Goal: Transaction & Acquisition: Purchase product/service

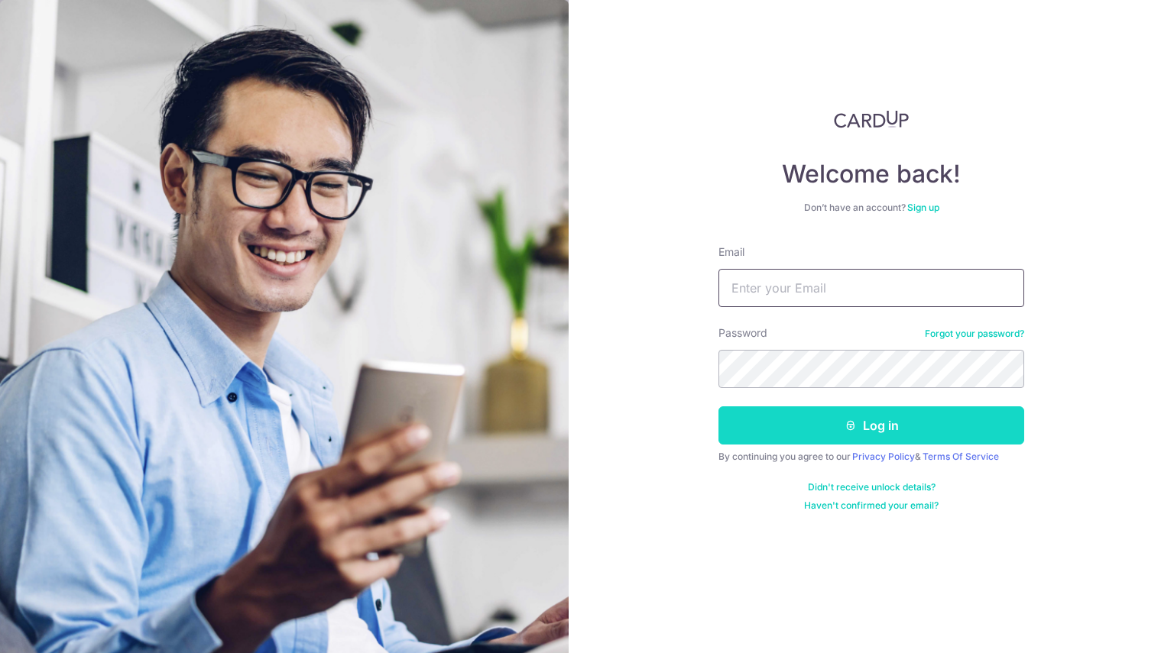
type input "[EMAIL_ADDRESS][DOMAIN_NAME]"
click at [858, 412] on button "Log in" at bounding box center [871, 426] width 306 height 38
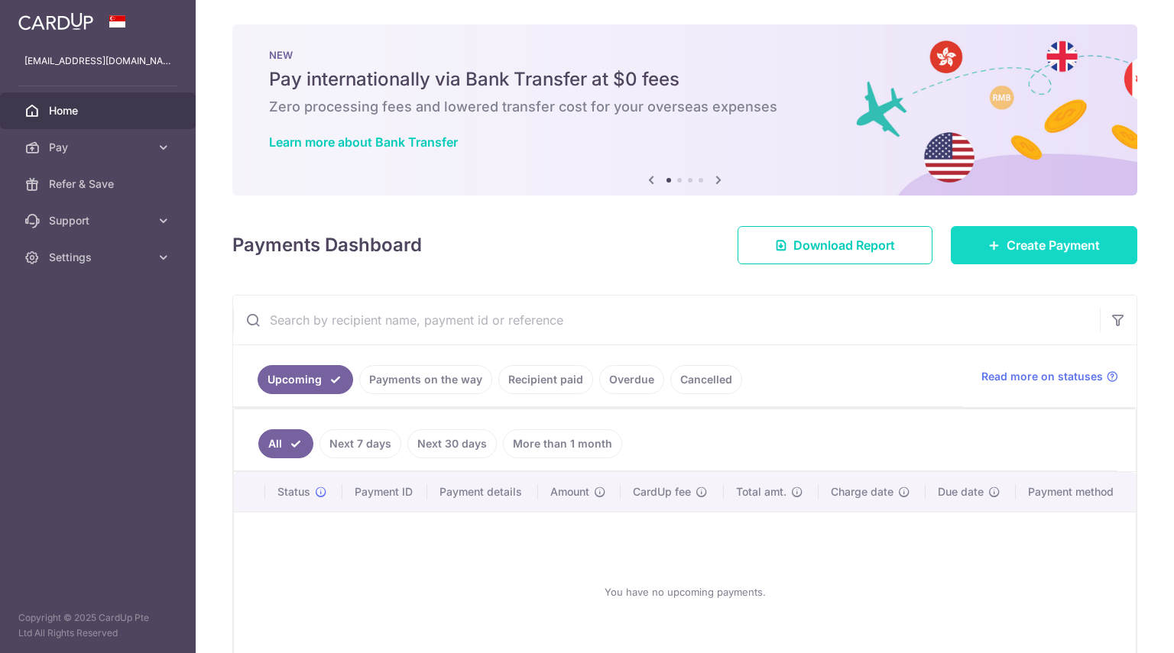
click at [1007, 249] on span "Create Payment" at bounding box center [1053, 245] width 93 height 18
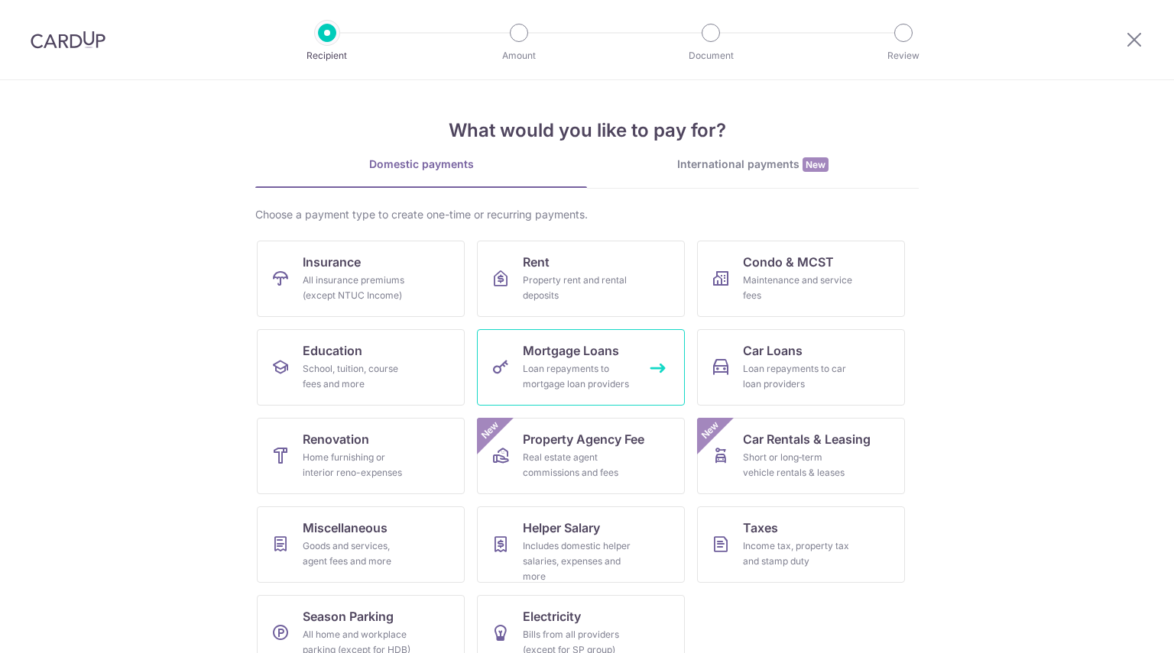
scroll to position [29, 0]
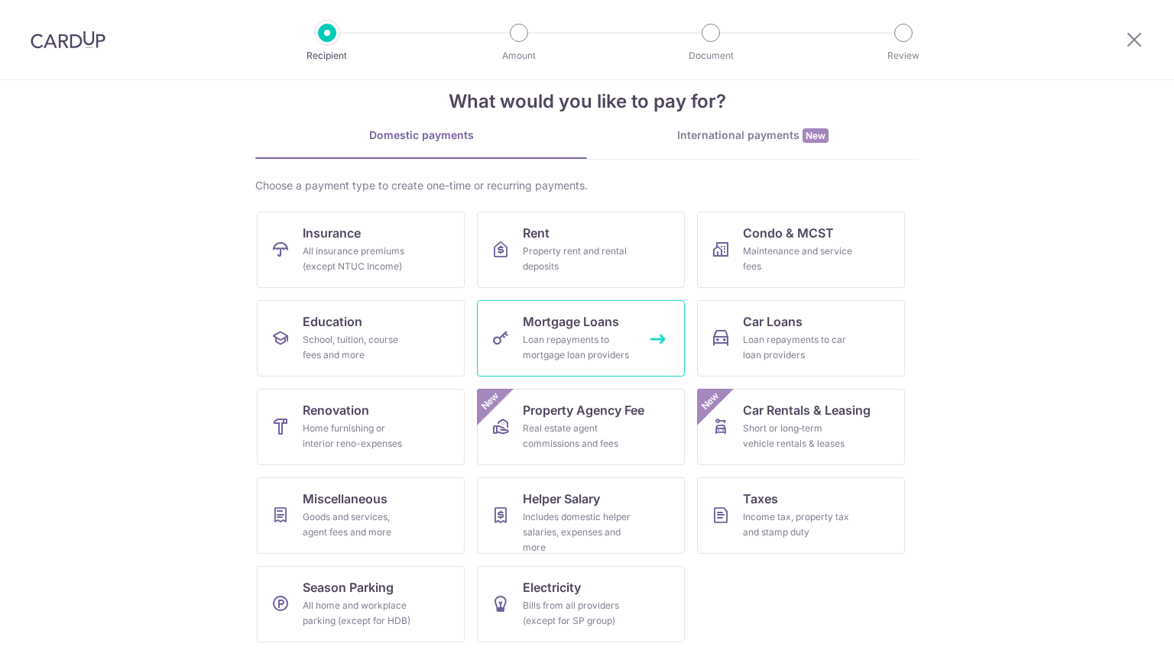
click at [650, 346] on link "Mortgage Loans Loan repayments to mortgage loan providers" at bounding box center [581, 338] width 208 height 76
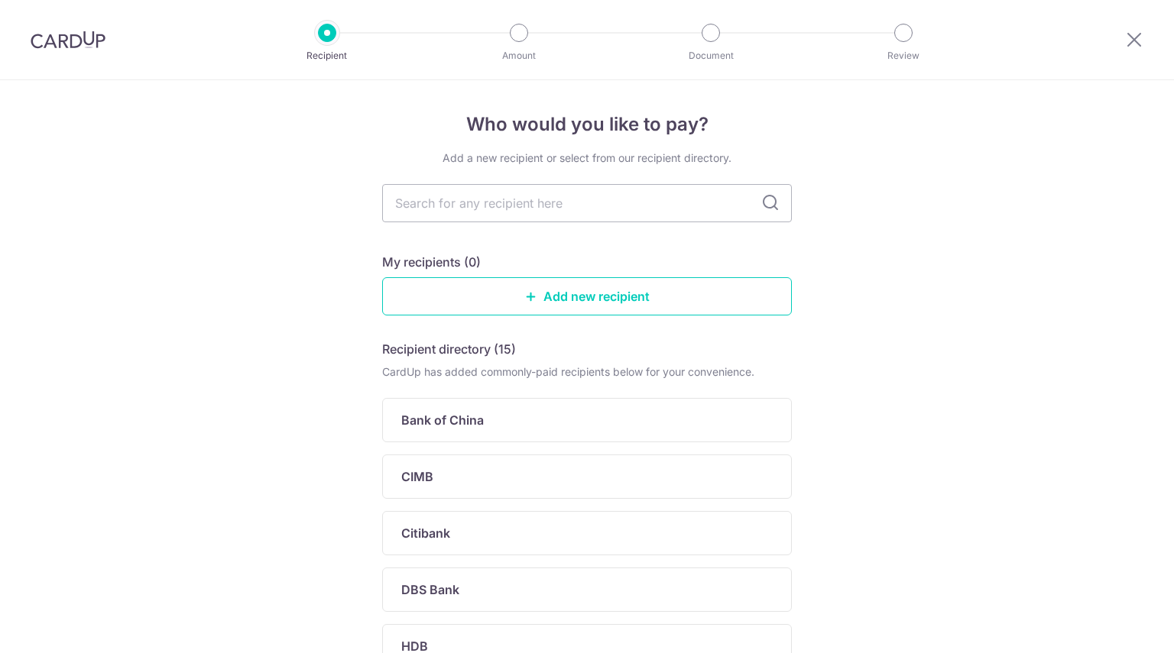
scroll to position [32, 0]
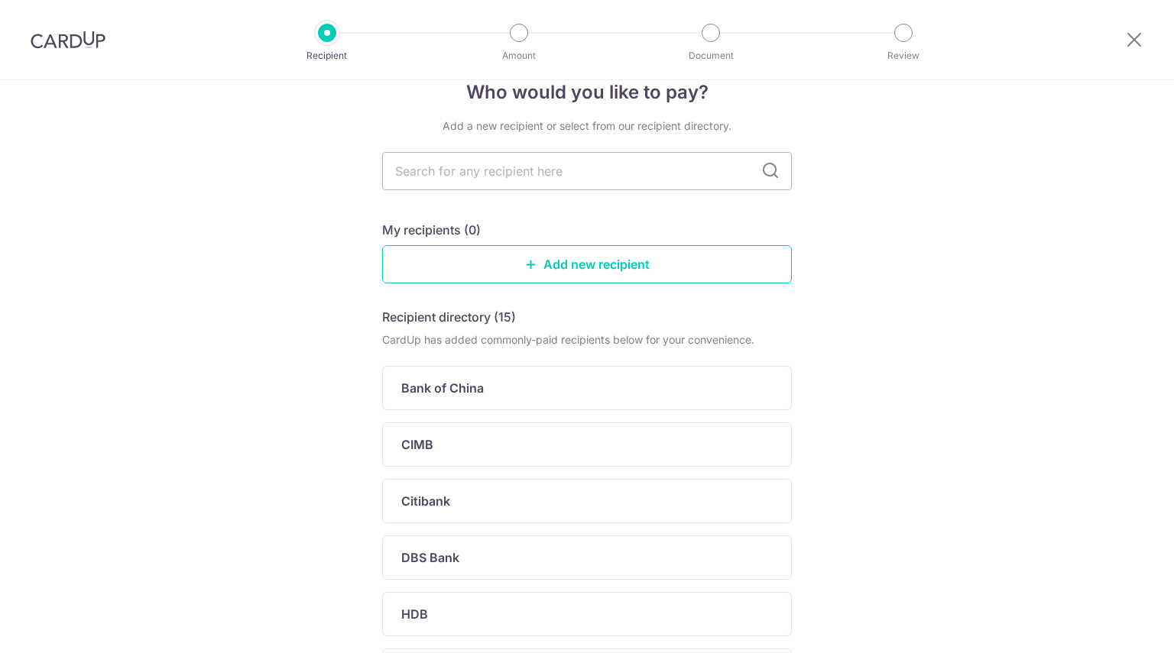
click at [463, 585] on div "Recipient directory (15) CardUp has added commonly-paid recipients below for yo…" at bounding box center [587, 647] width 410 height 679
click at [457, 601] on div "HDB" at bounding box center [587, 614] width 410 height 44
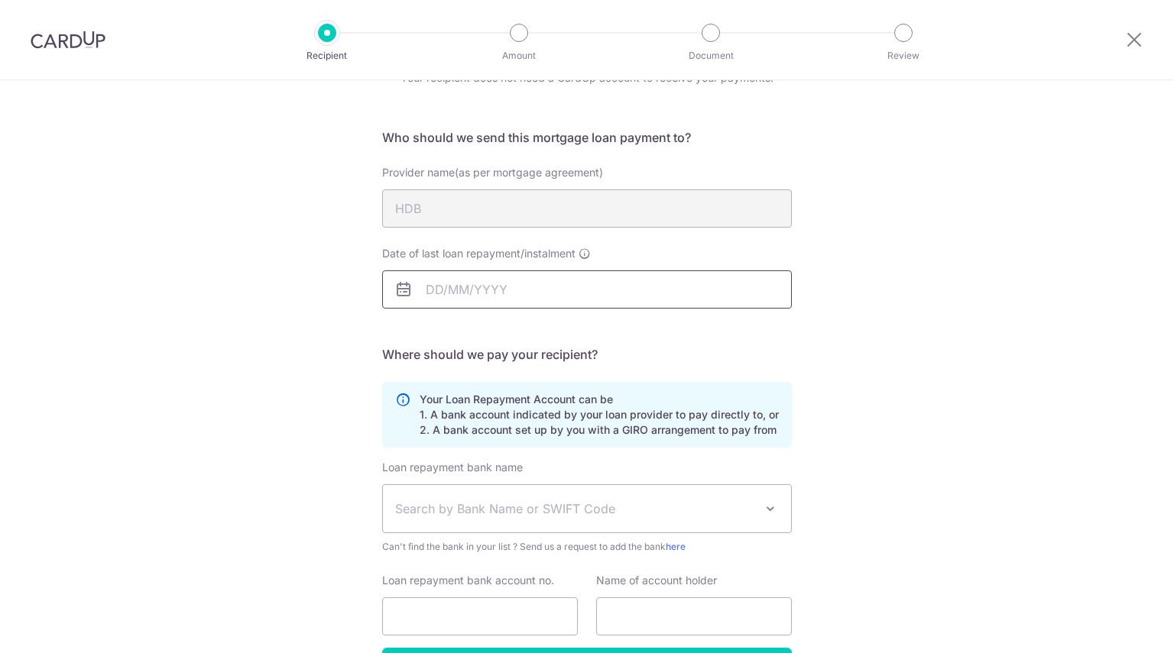
click at [676, 292] on input "Date of last loan repayment/instalment" at bounding box center [587, 290] width 410 height 38
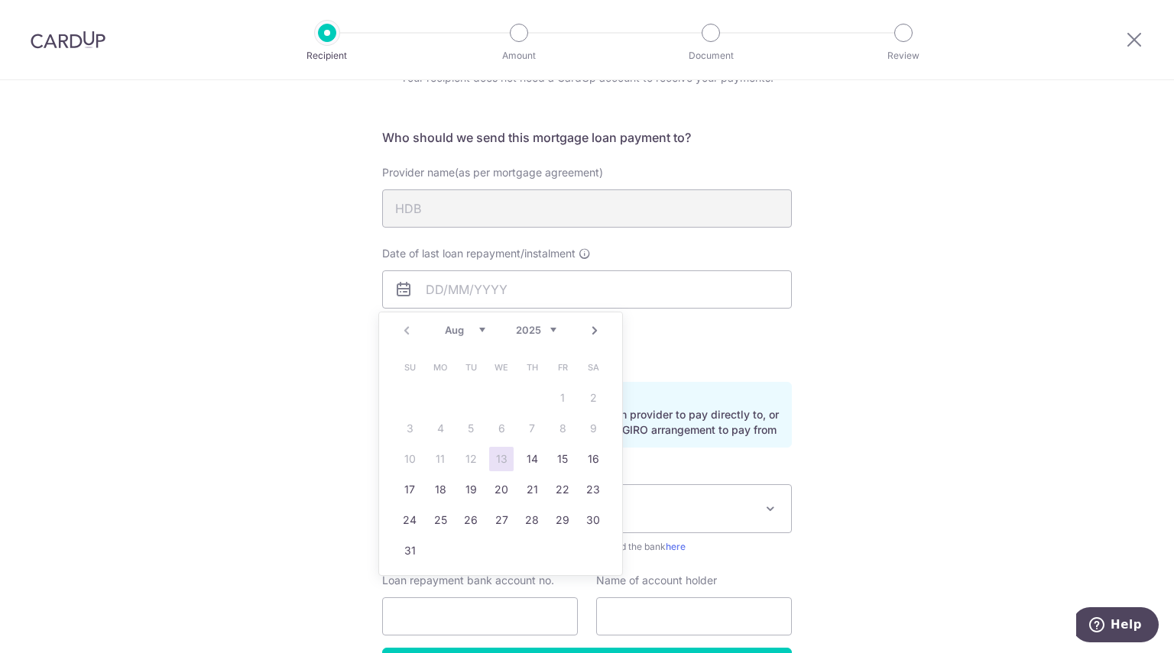
drag, startPoint x: 602, startPoint y: 317, endPoint x: 597, endPoint y: 325, distance: 9.3
click at [597, 325] on div "Prev Next Aug Sep Oct Nov [DATE] 2026 2027 2028 2029 2030 2031 2032 2033 2034 2…" at bounding box center [500, 331] width 243 height 37
click at [597, 325] on link "Next" at bounding box center [594, 331] width 18 height 18
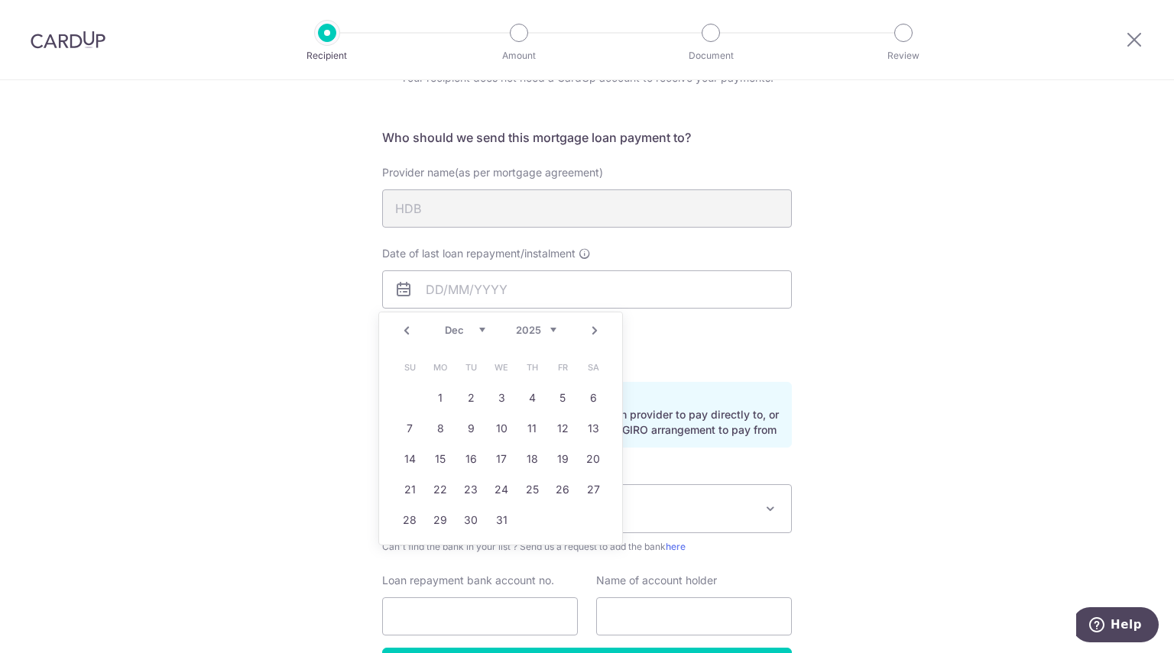
click at [597, 325] on link "Next" at bounding box center [594, 331] width 18 height 18
click at [854, 384] on div "Who would you like to pay? Your recipient does not need a CardUp account to rec…" at bounding box center [587, 379] width 1174 height 758
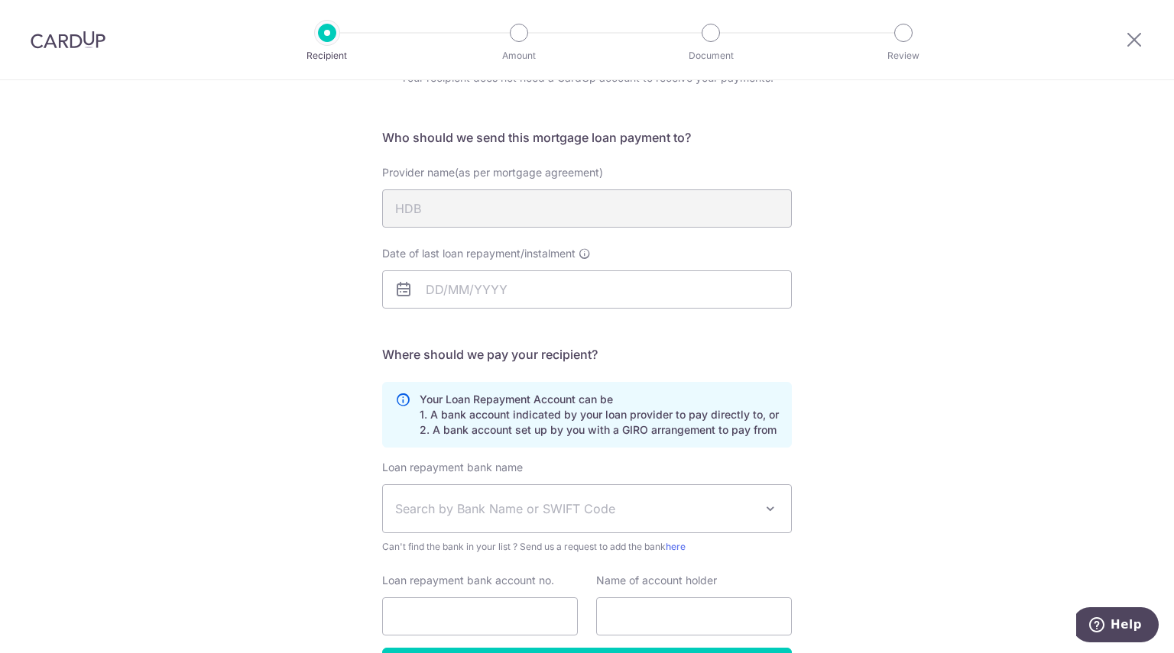
scroll to position [183, 0]
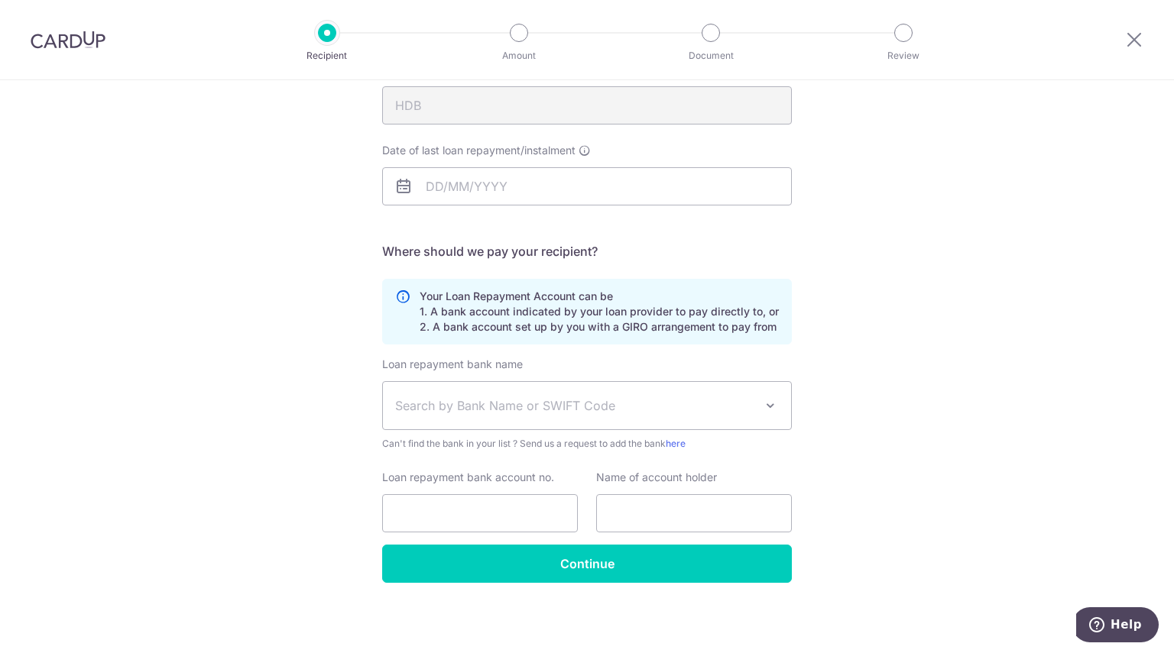
click at [721, 398] on span "Search by Bank Name or SWIFT Code" at bounding box center [574, 406] width 359 height 18
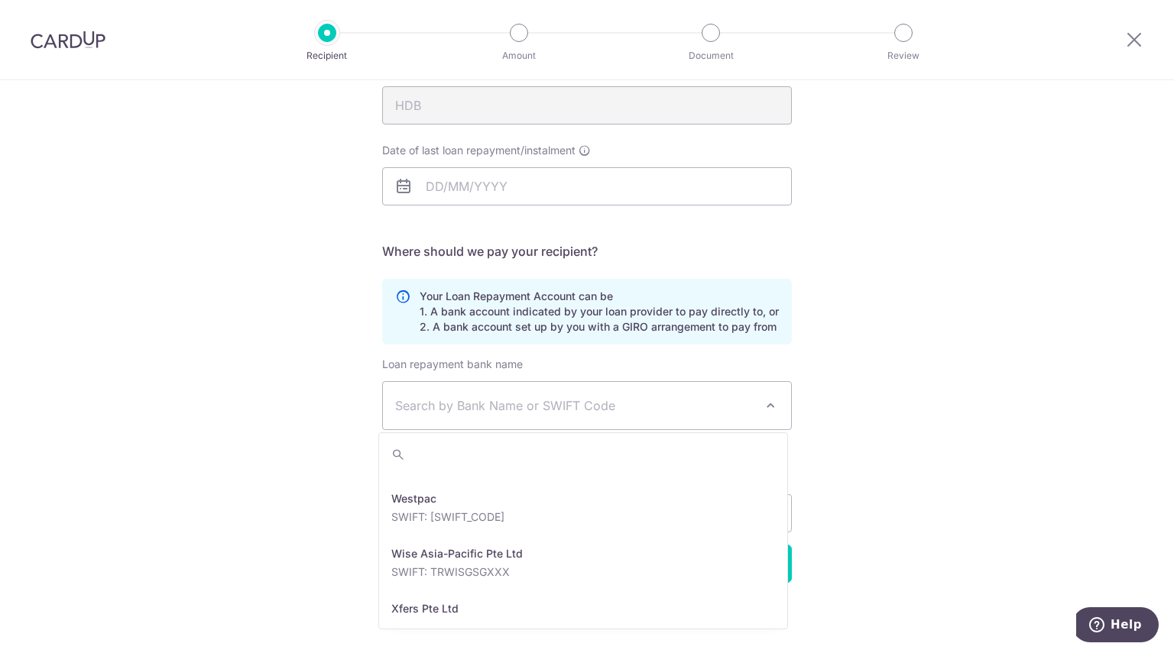
scroll to position [3314, 0]
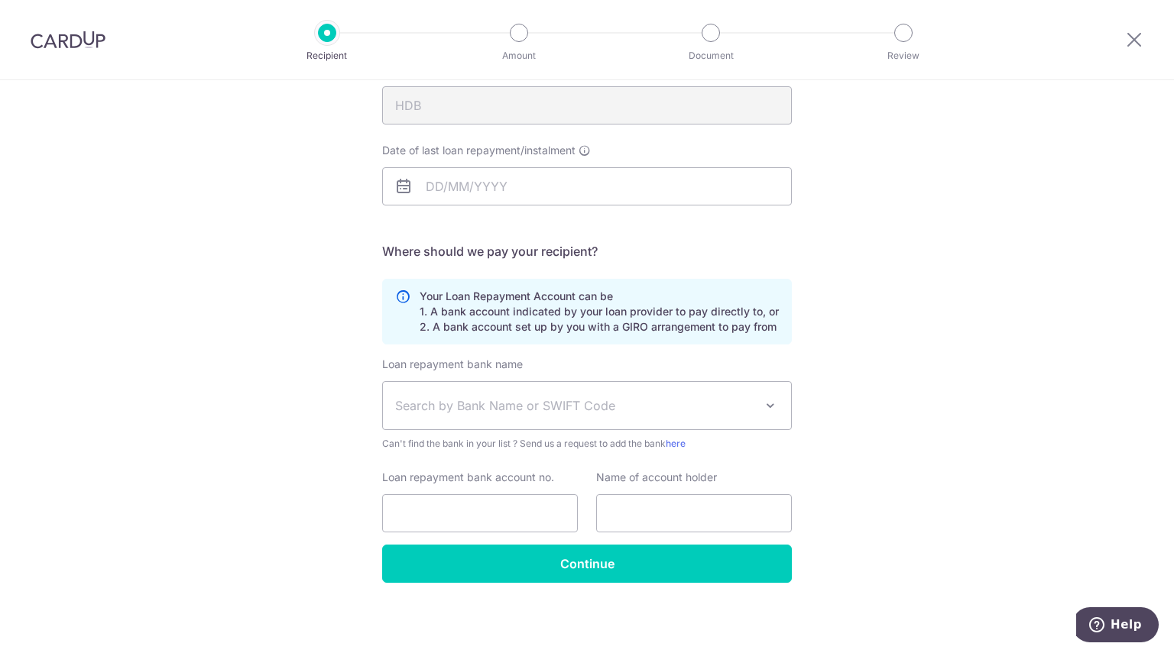
click at [802, 374] on div "Who would you like to pay? Your recipient does not need a CardUp account to rec…" at bounding box center [587, 276] width 1174 height 758
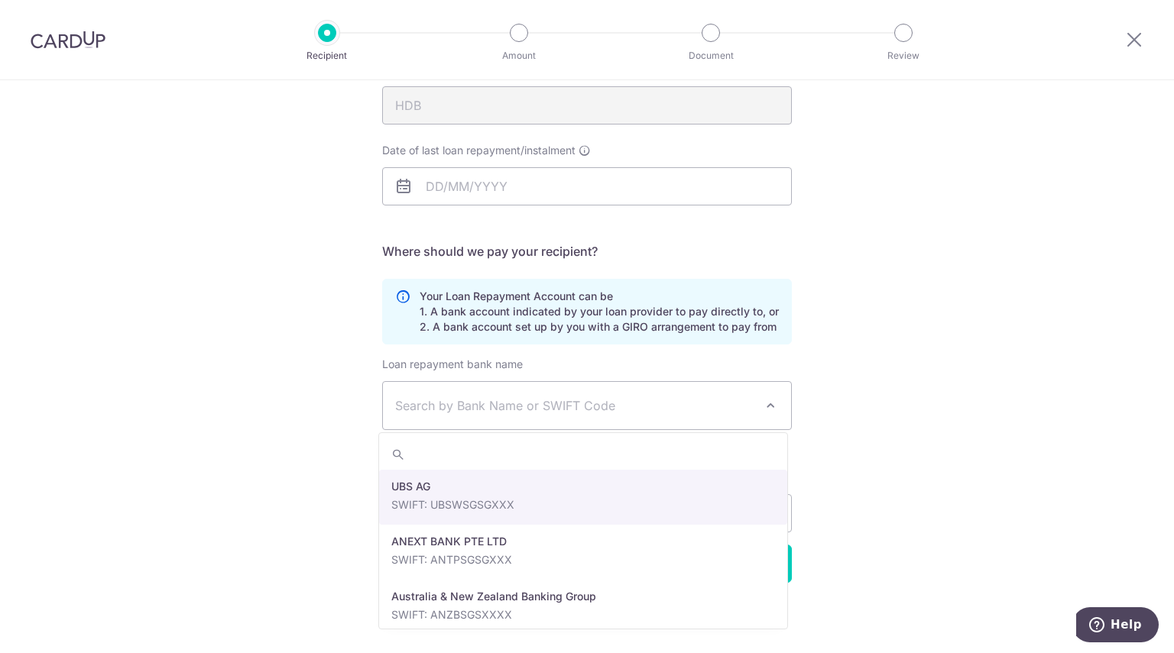
click at [729, 403] on span "Search by Bank Name or SWIFT Code" at bounding box center [574, 406] width 359 height 18
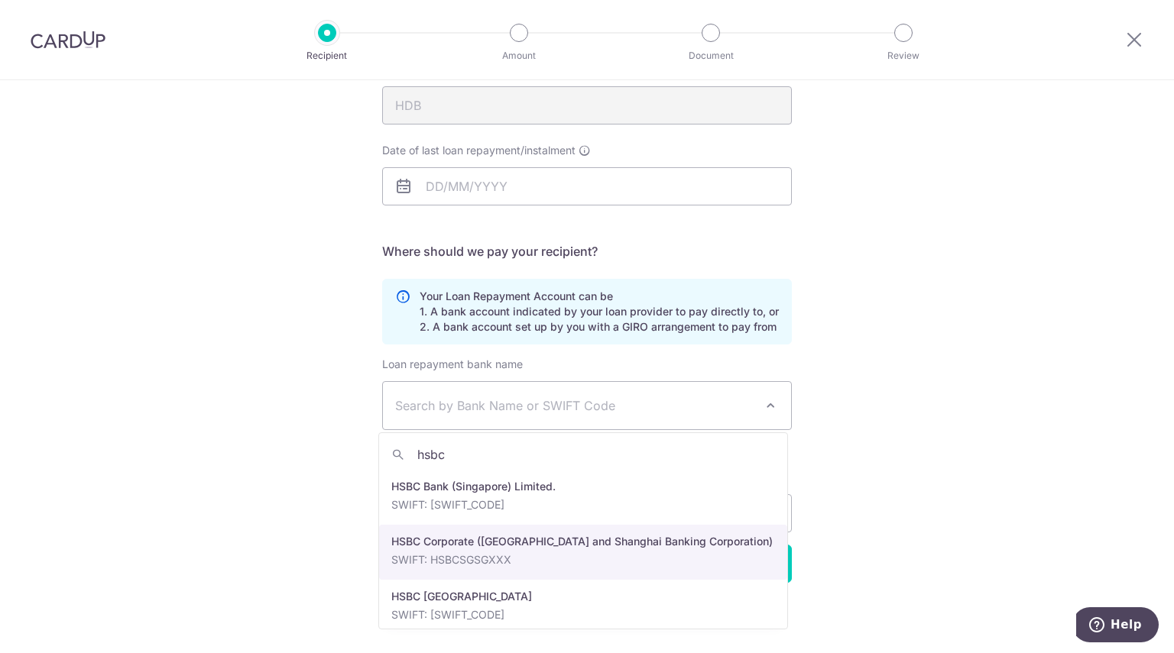
type input "hsbc"
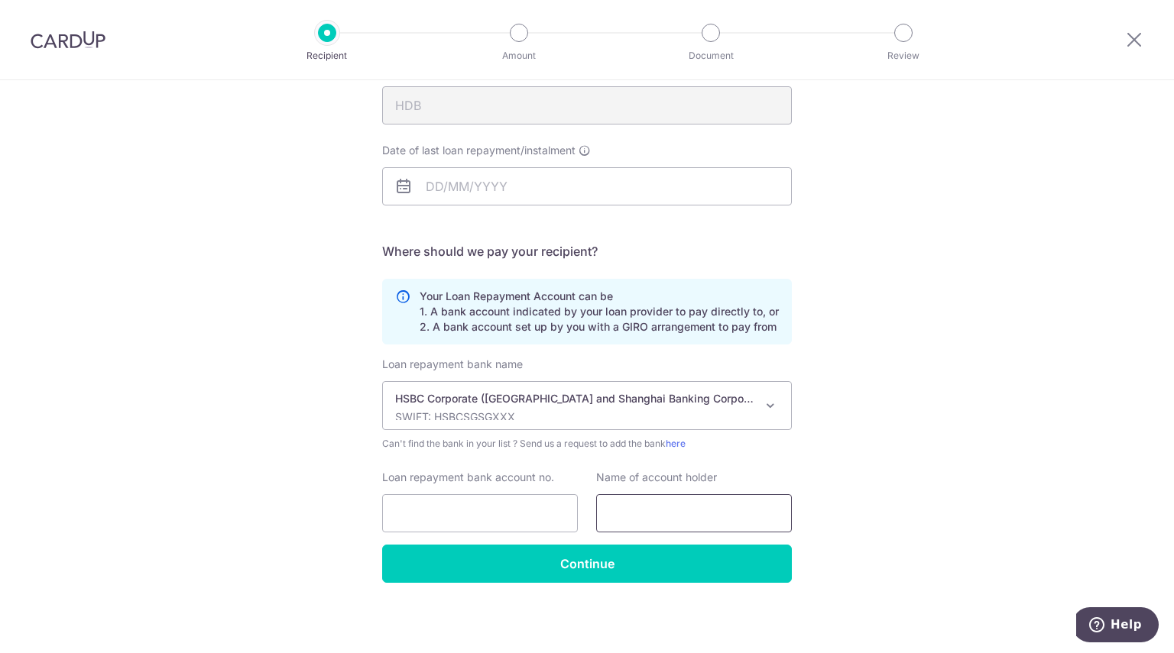
select select "9"
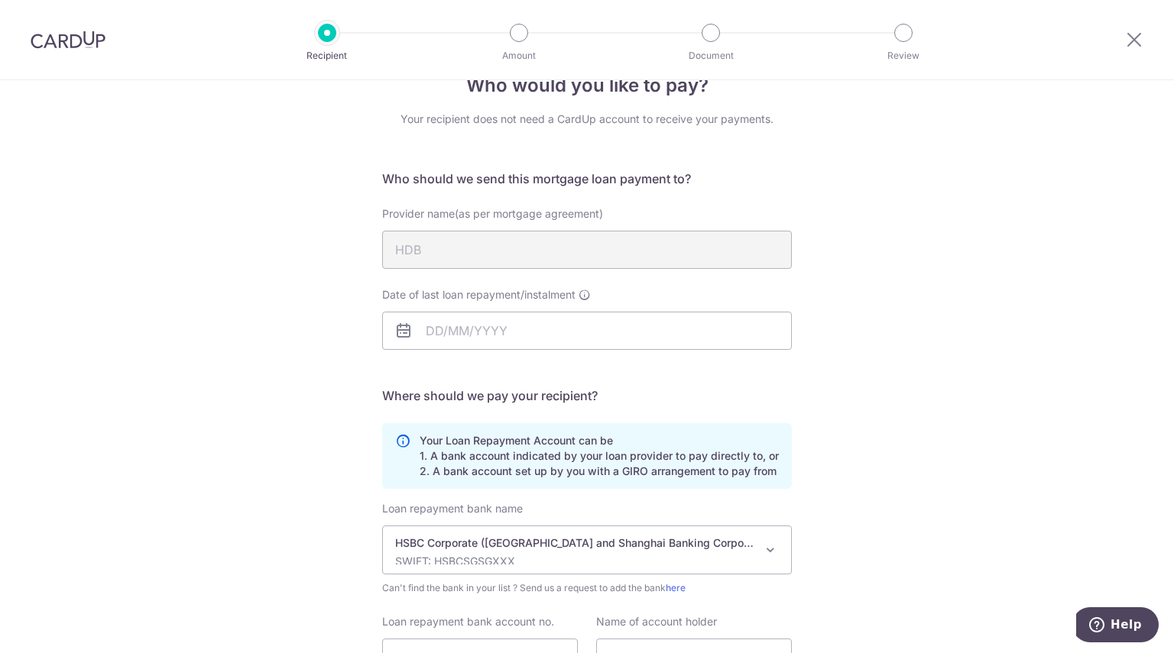
scroll to position [0, 0]
